Goal: Book appointment/travel/reservation

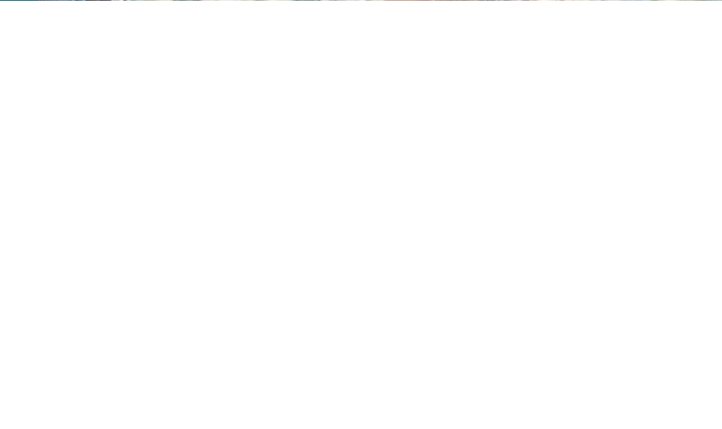
scroll to position [288, 0]
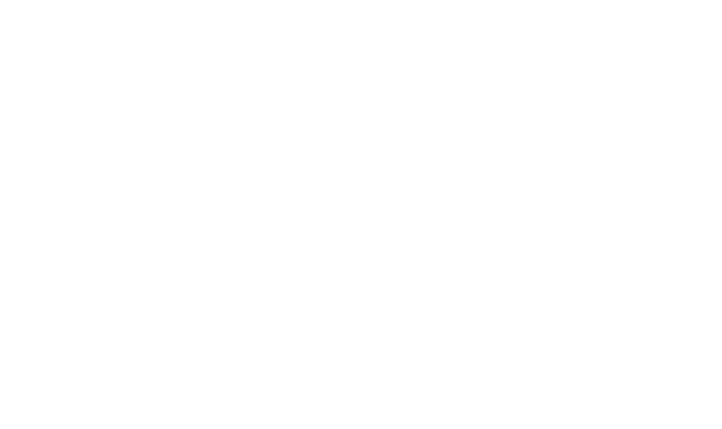
click at [75, 246] on span "Anreise" at bounding box center [71, 244] width 71 height 10
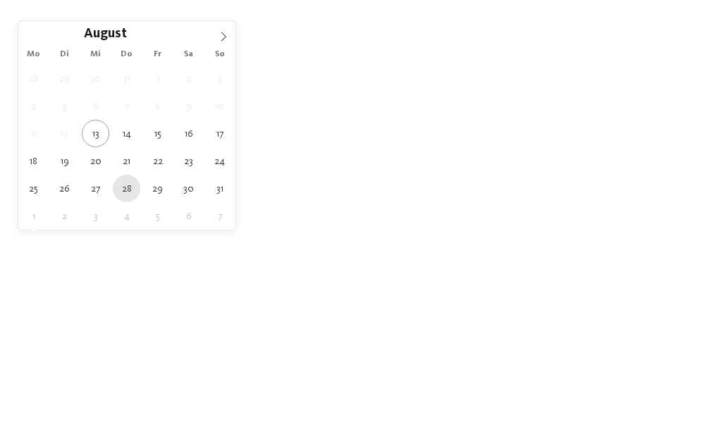
type div "[DATE]"
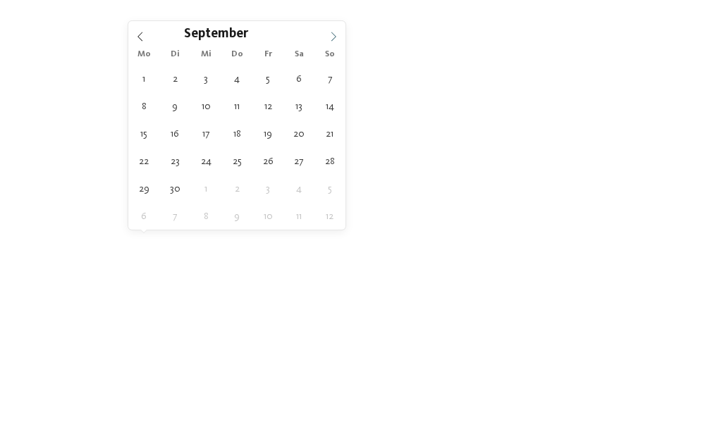
click at [332, 32] on span at bounding box center [334, 33] width 24 height 24
type div "[DATE]"
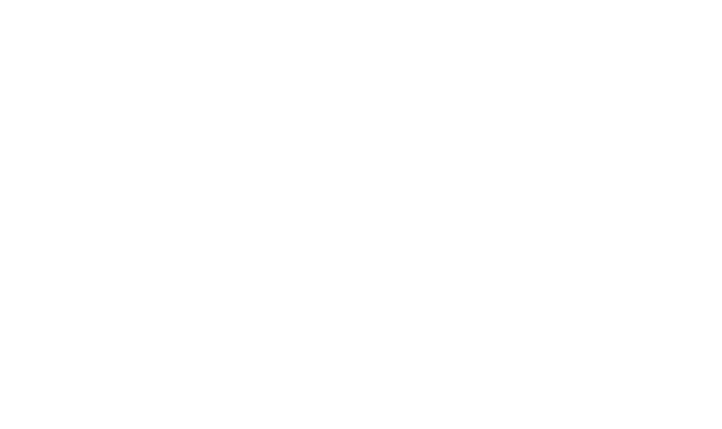
click at [623, 243] on link "Hotel finden" at bounding box center [651, 243] width 106 height 25
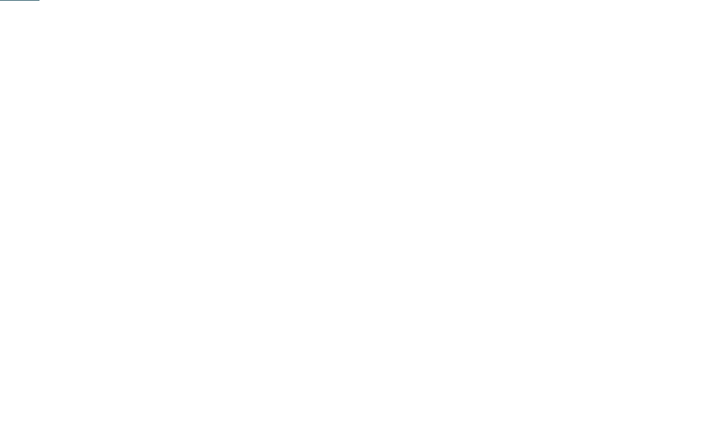
scroll to position [432, 0]
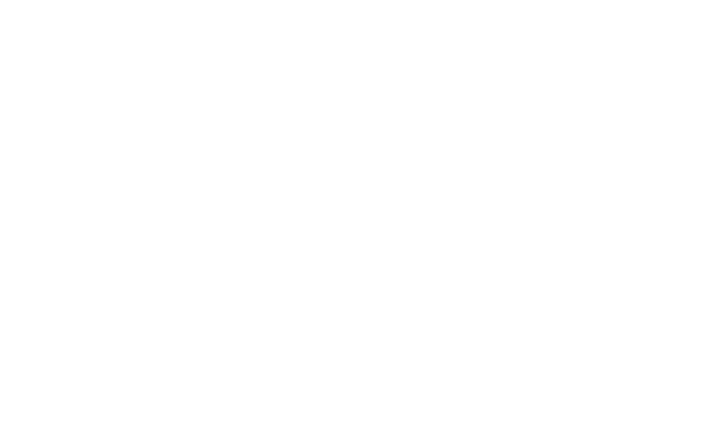
click at [409, 226] on link "Family Hotel Gutenberg ****" at bounding box center [479, 225] width 194 height 16
click at [530, 250] on img at bounding box center [361, 195] width 722 height 406
click at [295, 31] on span "Zimmer" at bounding box center [287, 32] width 31 height 10
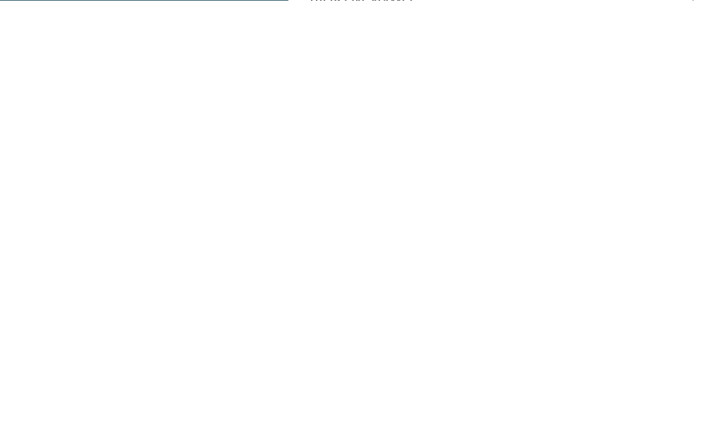
scroll to position [2059, 0]
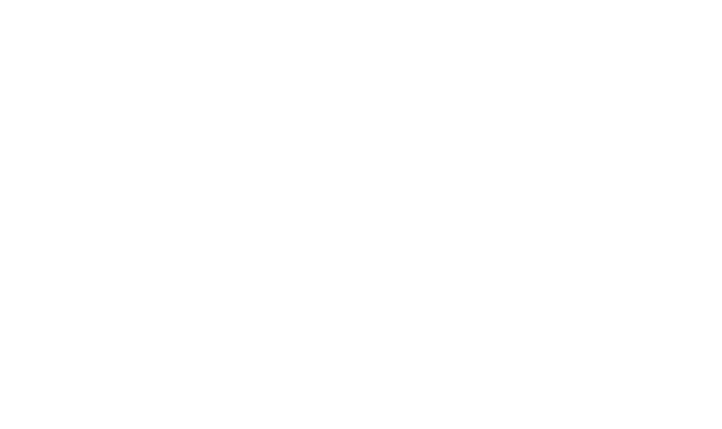
click at [415, 215] on img at bounding box center [361, 200] width 212 height 159
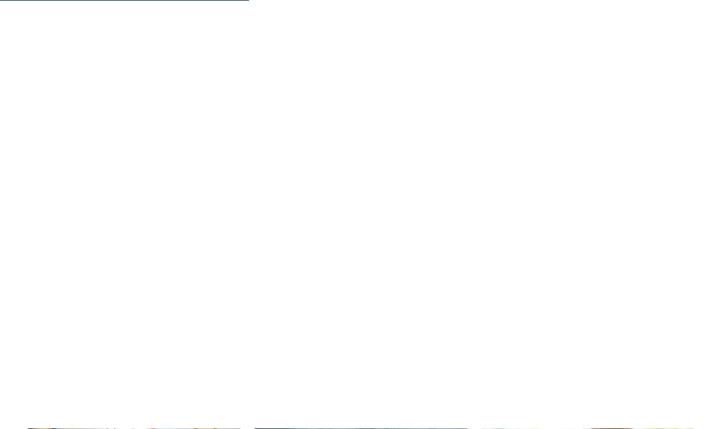
scroll to position [1771, 0]
